Goal: Information Seeking & Learning: Learn about a topic

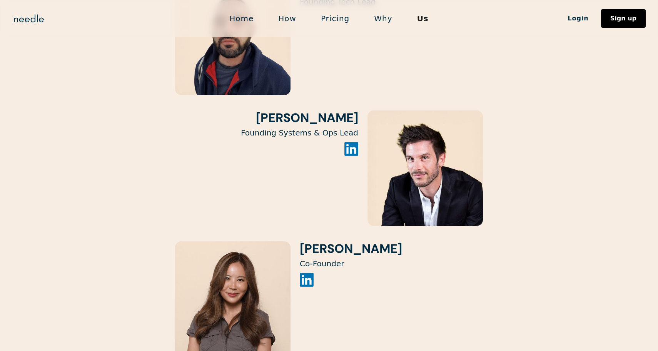
scroll to position [1528, 0]
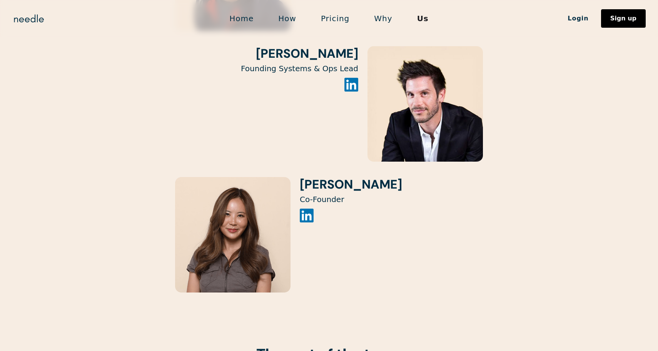
click at [308, 209] on img at bounding box center [307, 216] width 14 height 14
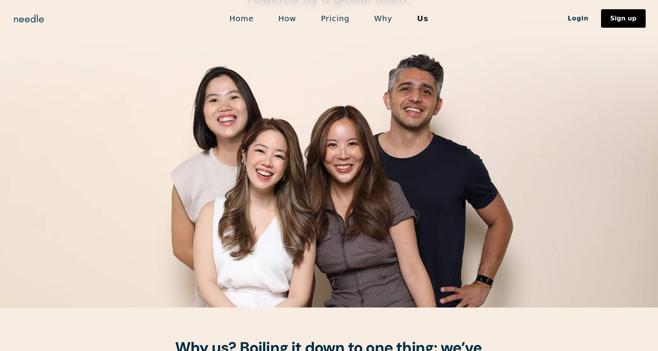
scroll to position [0, 0]
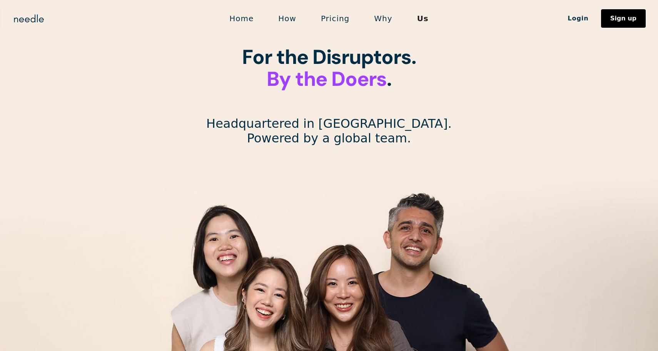
click at [330, 17] on link "Pricing" at bounding box center [335, 18] width 53 height 16
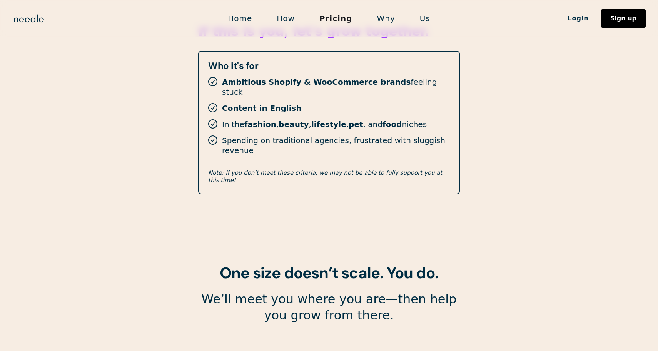
scroll to position [1372, 0]
